Goal: Task Accomplishment & Management: Manage account settings

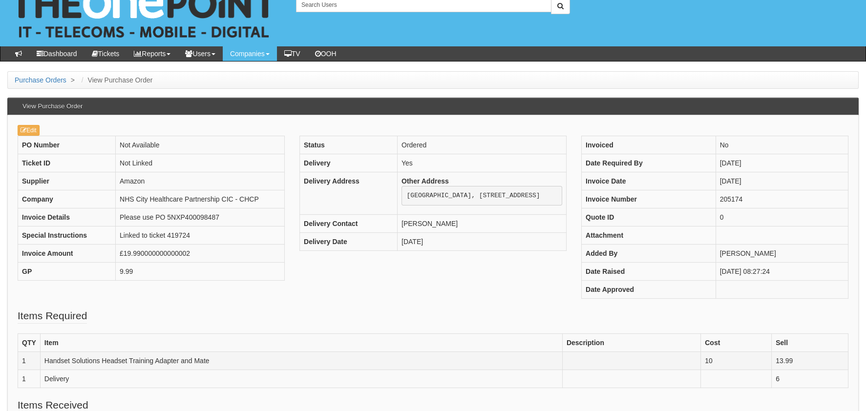
scroll to position [48, 0]
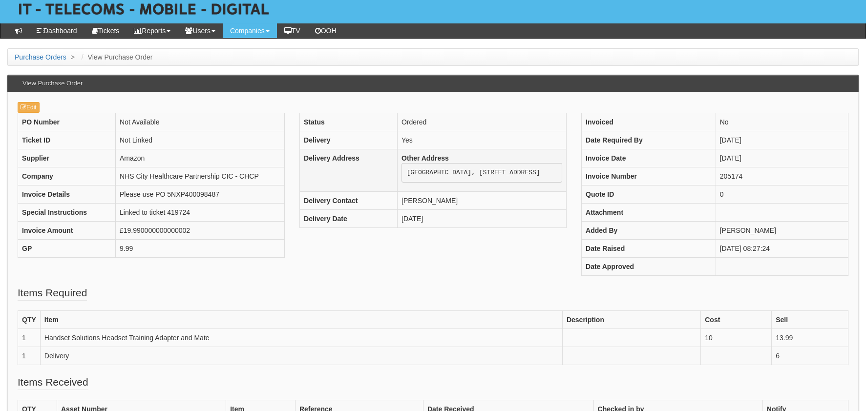
click at [536, 173] on pre "[GEOGRAPHIC_DATA], [STREET_ADDRESS]" at bounding box center [482, 173] width 161 height 20
click at [641, 169] on th "Invoice Number" at bounding box center [649, 177] width 134 height 18
click at [525, 173] on pre "[GEOGRAPHIC_DATA], [STREET_ADDRESS]" at bounding box center [482, 173] width 161 height 20
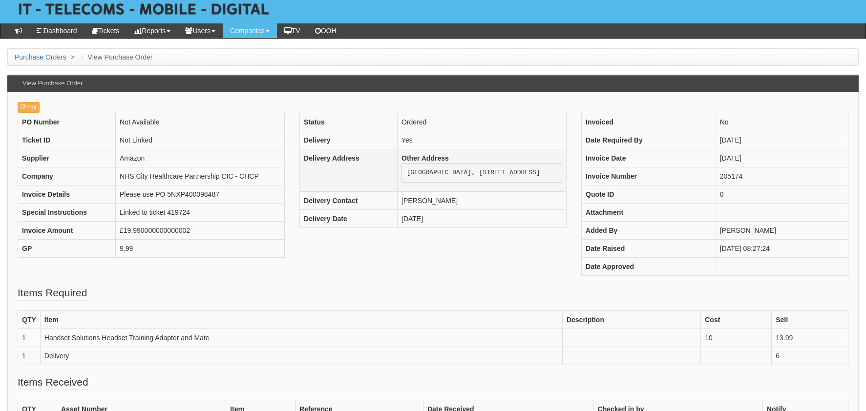
click at [525, 173] on pre "[GEOGRAPHIC_DATA], [STREET_ADDRESS]" at bounding box center [482, 173] width 161 height 20
click at [639, 172] on th "Invoice Number" at bounding box center [649, 177] width 134 height 18
click at [556, 169] on pre "Quays Medical Centre, 2nd Floor Wilberforce Health Centre, 6-10 Storey Street, …" at bounding box center [482, 173] width 161 height 20
drag, startPoint x: 415, startPoint y: 173, endPoint x: 334, endPoint y: 173, distance: 80.6
click at [334, 173] on tr "Delivery Address Other Address Quays Medical Centre, 2nd Floor Wilberforce Heal…" at bounding box center [433, 171] width 267 height 43
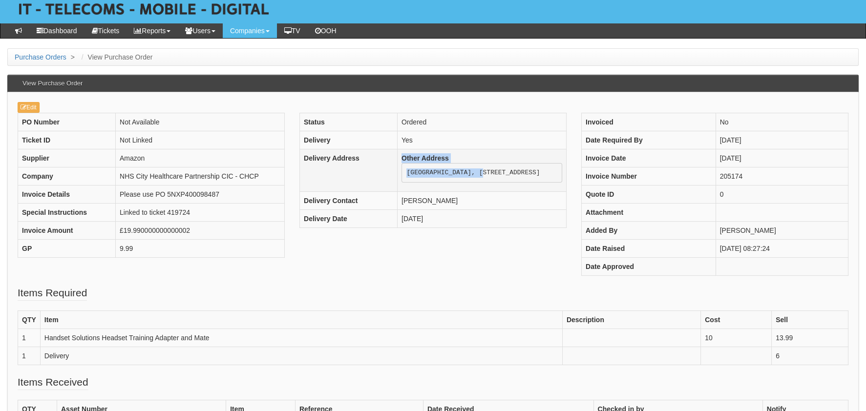
click at [402, 172] on pre "Quays Medical Centre, 2nd Floor Wilberforce Health Centre, 6-10 Storey Street, …" at bounding box center [482, 173] width 161 height 20
drag, startPoint x: 344, startPoint y: 171, endPoint x: 415, endPoint y: 174, distance: 71.4
click at [415, 174] on pre "Quays Medical Centre, 2nd Floor Wilberforce Health Centre, 6-10 Storey Street, …" at bounding box center [482, 173] width 161 height 20
copy pre "Quays Medical Centre"
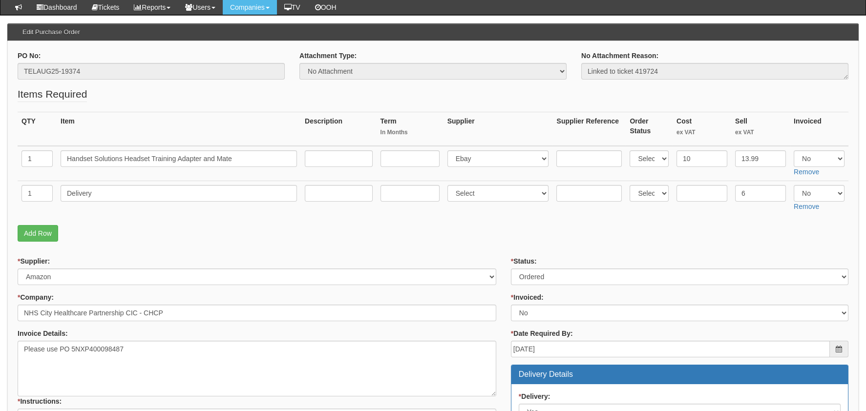
scroll to position [244, 0]
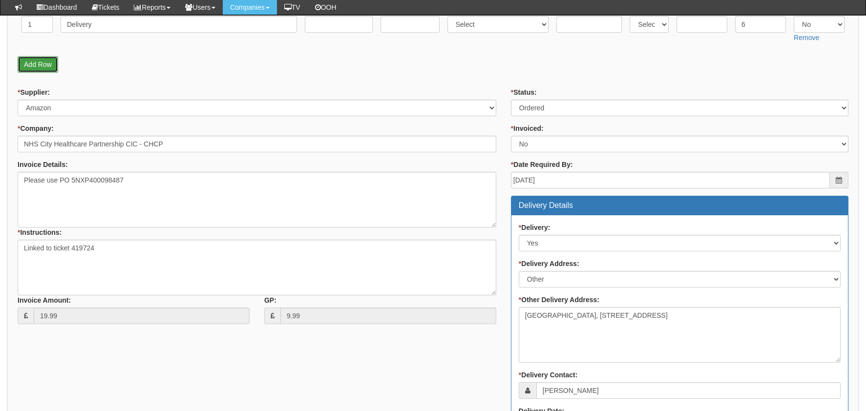
click at [36, 59] on link "Add Row" at bounding box center [38, 64] width 41 height 17
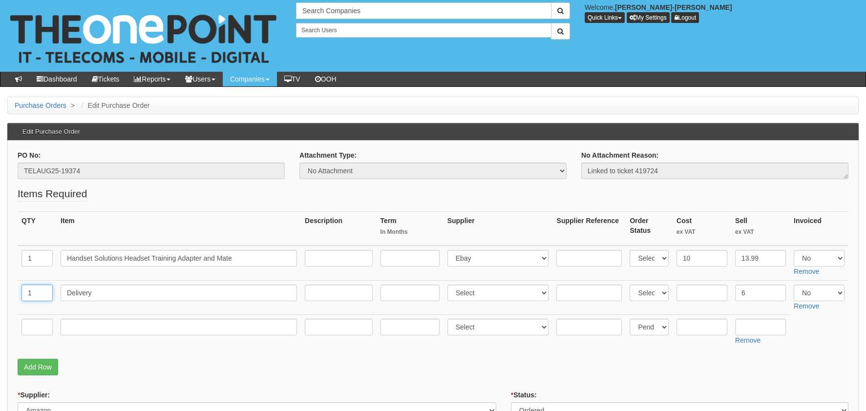
drag, startPoint x: 38, startPoint y: 284, endPoint x: 27, endPoint y: 292, distance: 13.6
click at [32, 287] on input "1" at bounding box center [37, 293] width 31 height 17
click at [26, 292] on input "1" at bounding box center [37, 293] width 31 height 17
click at [35, 293] on input "1" at bounding box center [37, 293] width 31 height 17
click at [43, 325] on input "text" at bounding box center [37, 327] width 31 height 17
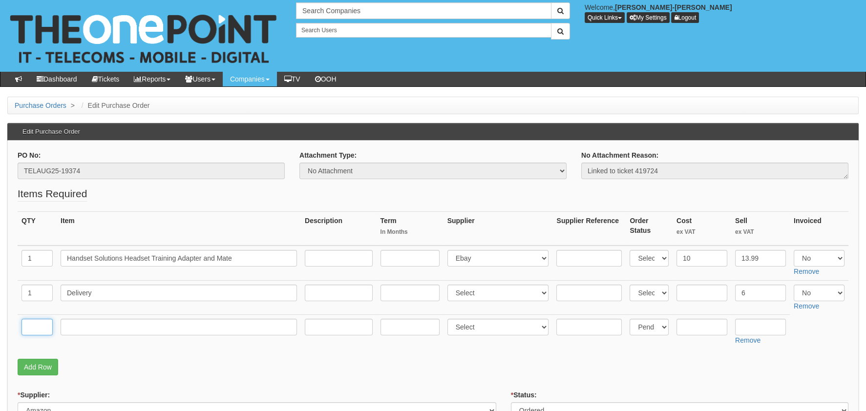
paste input "1"
type input "1"
click at [102, 331] on input "text" at bounding box center [179, 327] width 237 height 17
type input "delivery"
click at [692, 334] on input "text" at bounding box center [702, 327] width 51 height 17
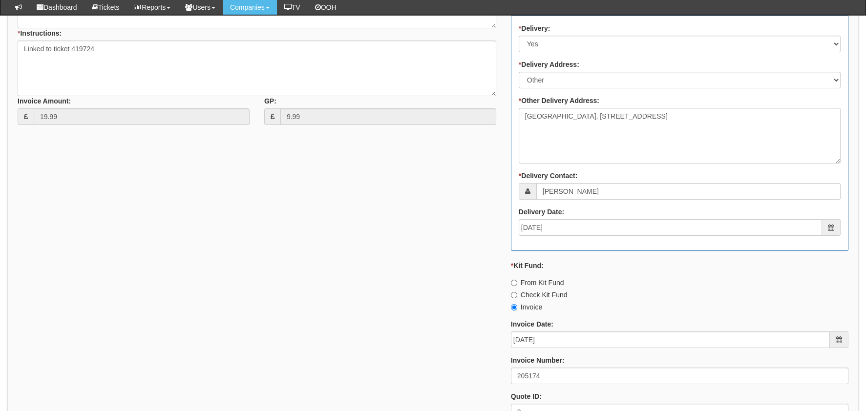
scroll to position [538, 0]
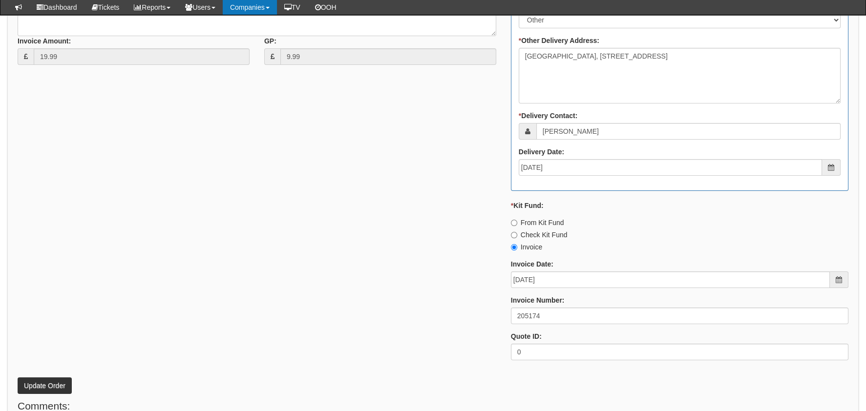
type input "2.70"
click at [41, 382] on button "Update Order" at bounding box center [45, 386] width 54 height 17
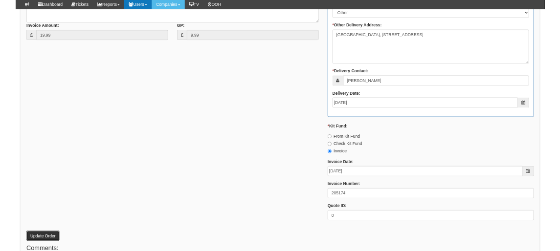
scroll to position [522, 0]
